Goal: Task Accomplishment & Management: Use online tool/utility

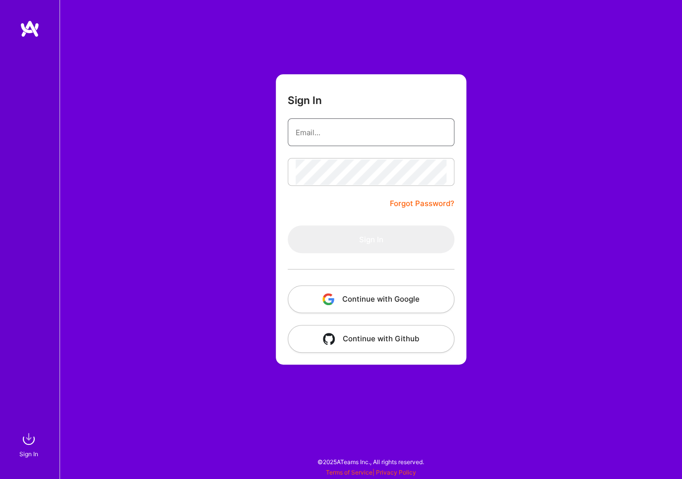
click at [325, 137] on input "email" at bounding box center [370, 132] width 151 height 25
type input "[EMAIL_ADDRESS][DOMAIN_NAME]"
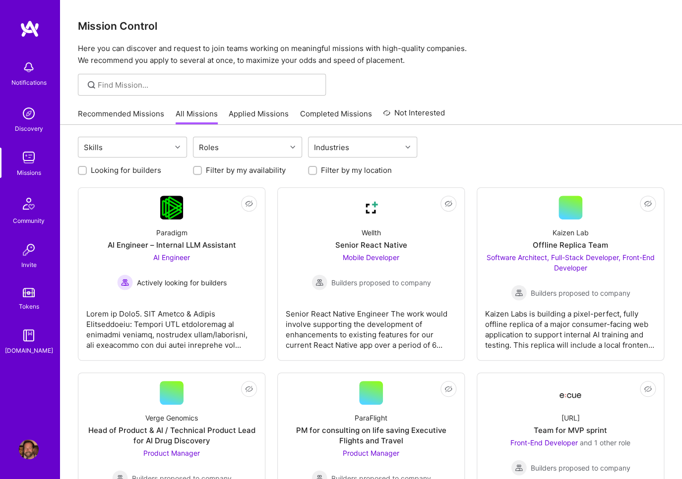
click at [242, 118] on link "Applied Missions" at bounding box center [259, 117] width 60 height 16
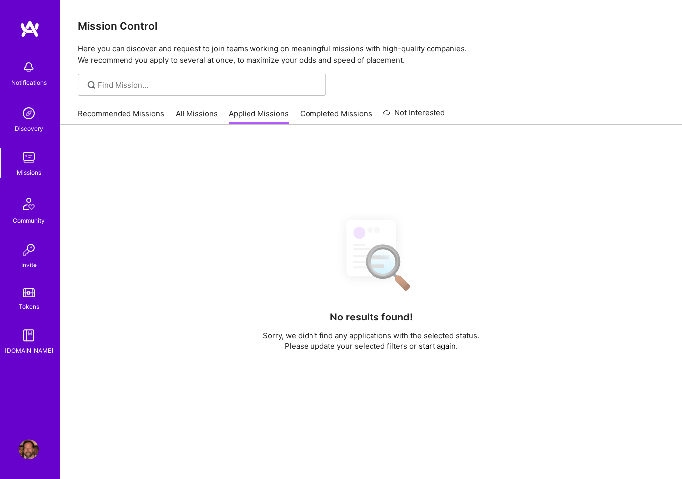
click at [188, 115] on link "All Missions" at bounding box center [197, 117] width 42 height 16
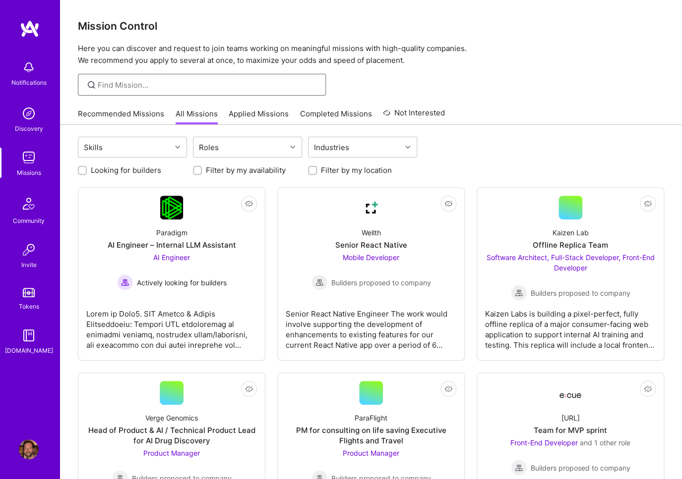
click at [149, 84] on input at bounding box center [208, 85] width 221 height 10
type input "android"
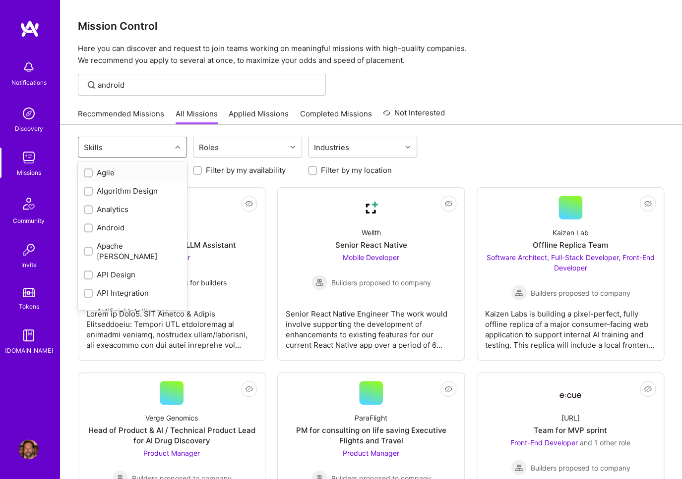
click at [140, 145] on div "Skills" at bounding box center [124, 147] width 93 height 20
click at [90, 230] on input "checkbox" at bounding box center [89, 228] width 7 height 7
checkbox input "true"
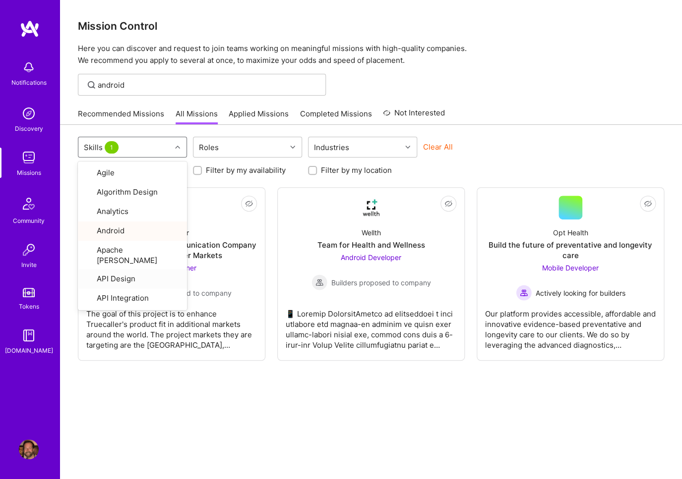
click at [228, 405] on div "option Android, selected. option API Design focused, 6 of 73. 73 results availa…" at bounding box center [371, 317] width 622 height 384
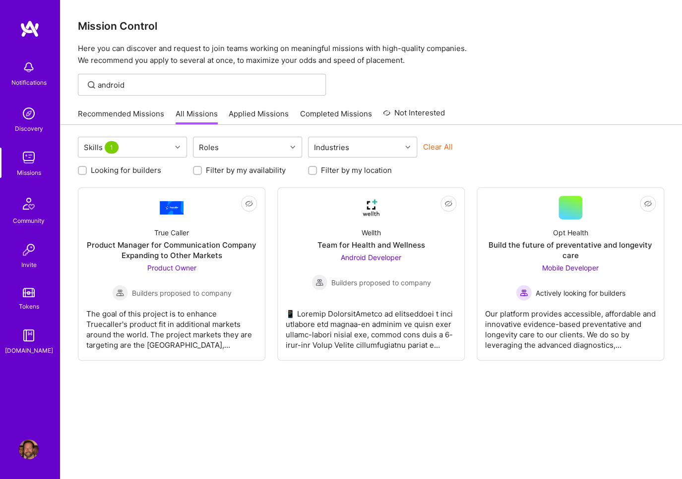
click at [185, 386] on div "Skills 1 Roles Industries Clear All Looking for builders Filter by my availabil…" at bounding box center [371, 317] width 622 height 384
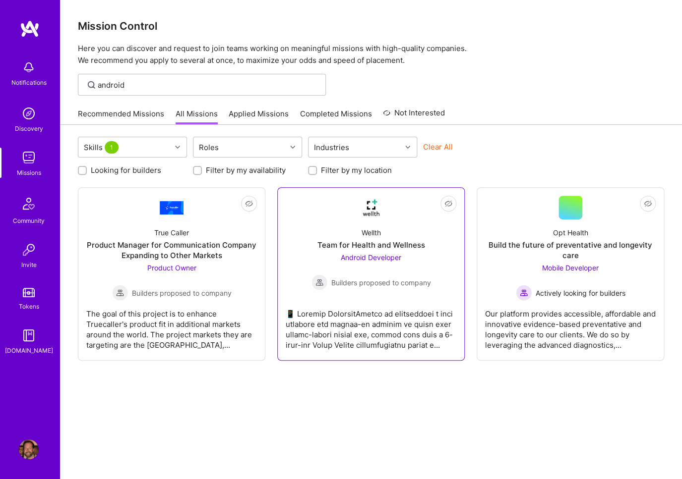
click at [365, 316] on div at bounding box center [371, 326] width 171 height 50
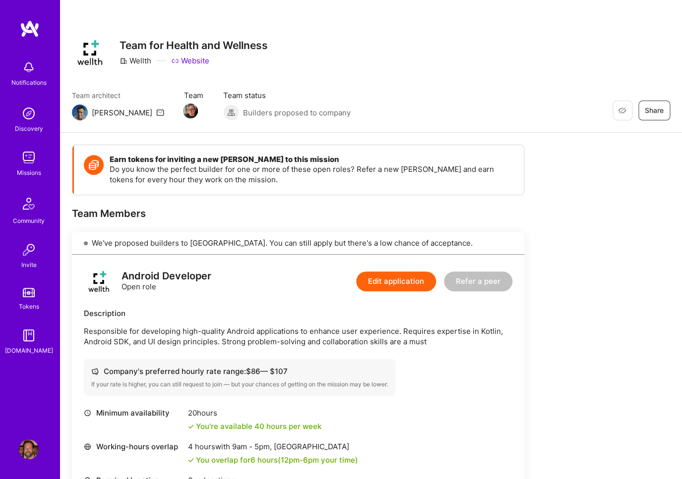
click at [156, 112] on icon at bounding box center [160, 113] width 8 height 8
click at [28, 28] on img at bounding box center [30, 29] width 20 height 18
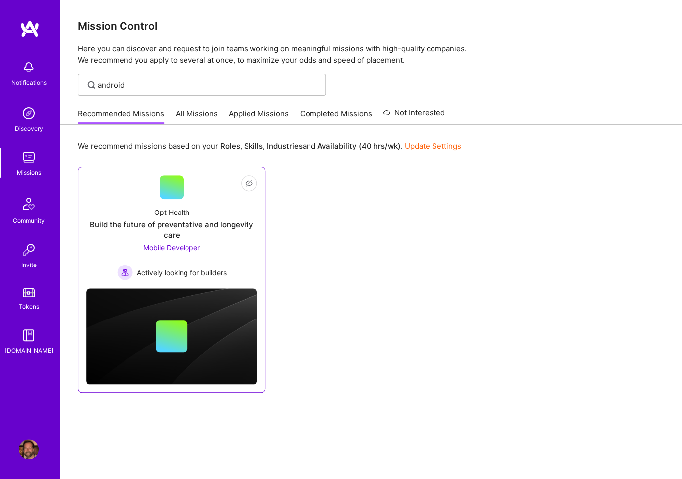
click at [191, 248] on span "Mobile Developer" at bounding box center [171, 247] width 57 height 8
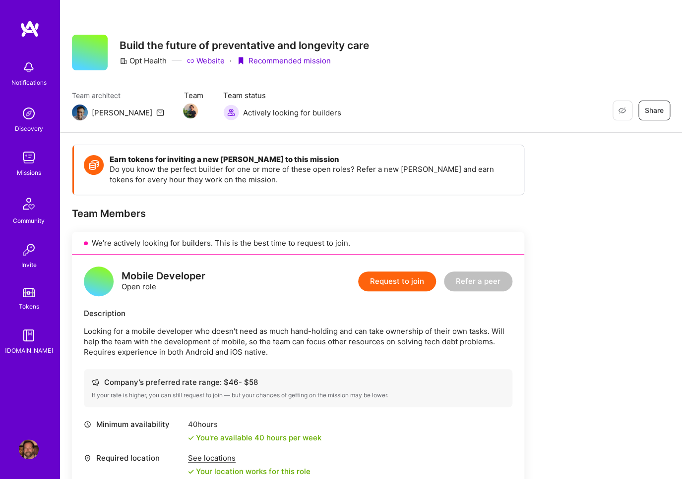
click at [389, 99] on div "Team architect [PERSON_NAME] Team Team status Actively looking for builders Res…" at bounding box center [371, 105] width 598 height 30
click at [31, 70] on img at bounding box center [29, 68] width 20 height 20
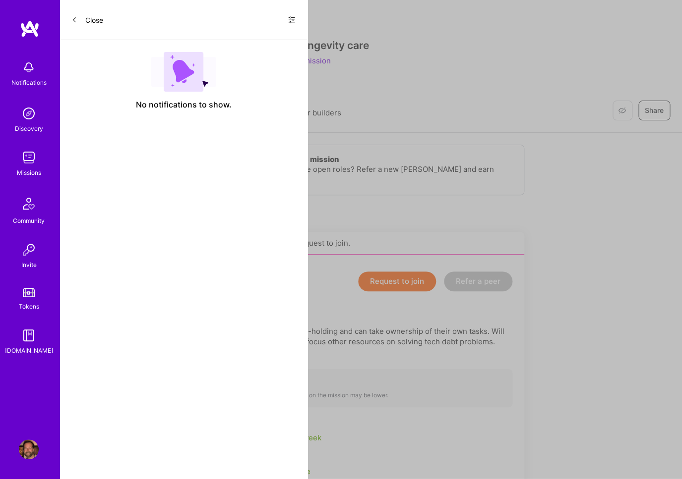
click at [291, 22] on icon at bounding box center [292, 20] width 6 height 6
click at [75, 20] on div at bounding box center [341, 239] width 682 height 479
click at [75, 20] on icon at bounding box center [74, 20] width 6 height 6
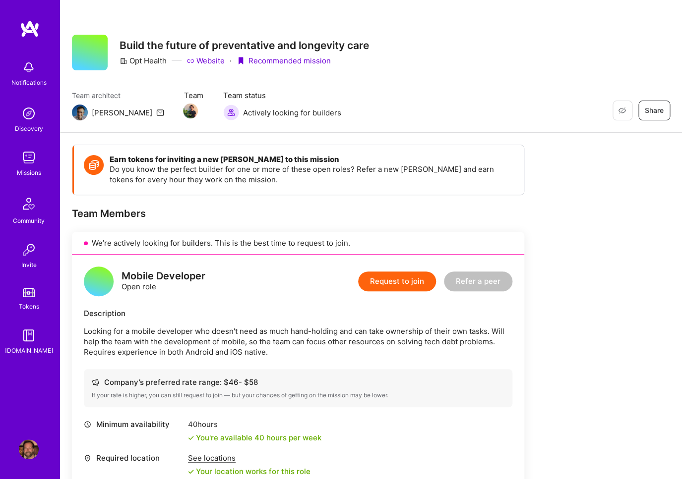
click at [341, 80] on div "Restore Not Interested Share Build the future of preventative and longevity car…" at bounding box center [371, 66] width 622 height 133
